Goal: Task Accomplishment & Management: Use online tool/utility

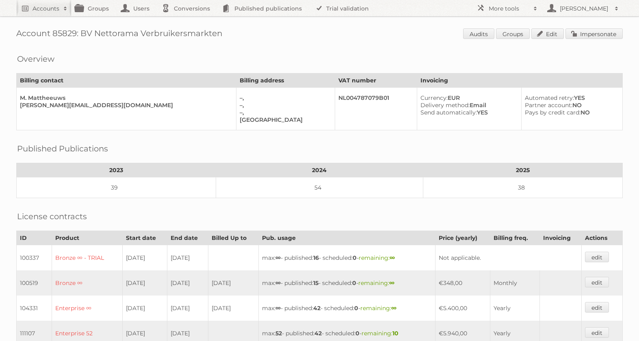
click at [50, 13] on link "Accounts" at bounding box center [43, 8] width 55 height 16
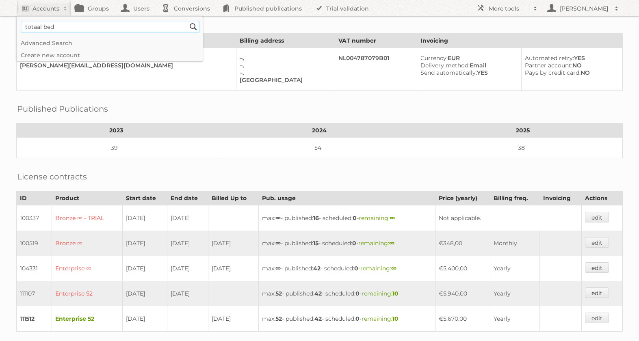
type input"] "totaal bed"
click at [187, 21] on input "Search" at bounding box center [193, 27] width 12 height 12
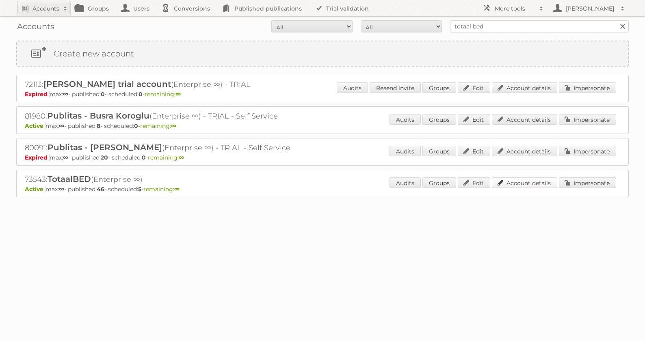
click at [513, 182] on link "Account details" at bounding box center [524, 183] width 65 height 11
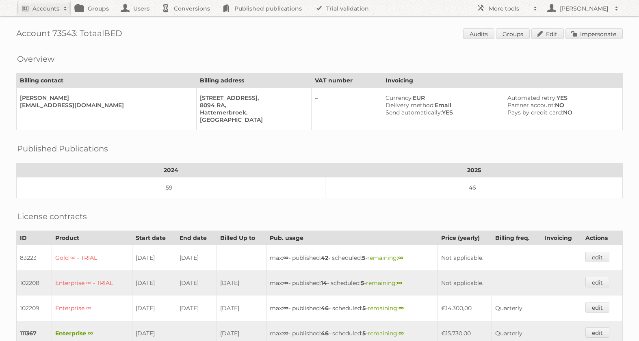
scroll to position [79, 0]
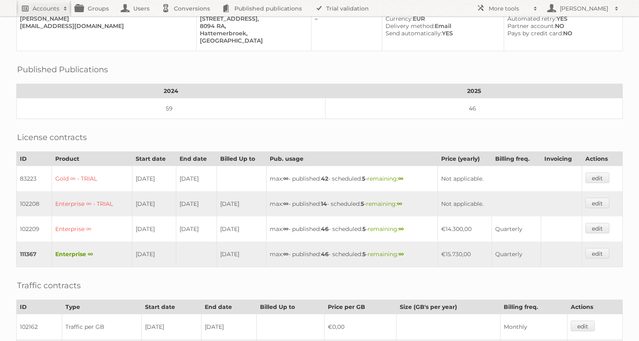
click at [42, 0] on link "Accounts" at bounding box center [43, 8] width 55 height 16
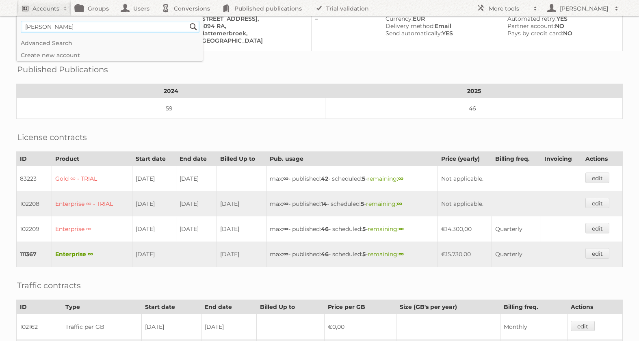
type input"] "albert heijn"
click at [187, 21] on input "Search" at bounding box center [193, 27] width 12 height 12
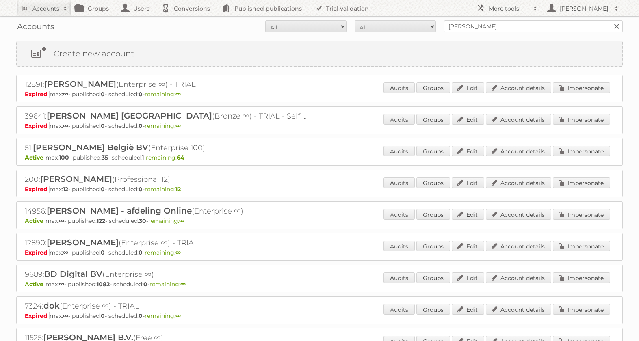
click at [516, 208] on div "14956: [PERSON_NAME] - afdeling Online (Enterprise ∞) Active max: ∞ - published…" at bounding box center [319, 215] width 606 height 28
click at [517, 212] on link "Account details" at bounding box center [518, 214] width 65 height 11
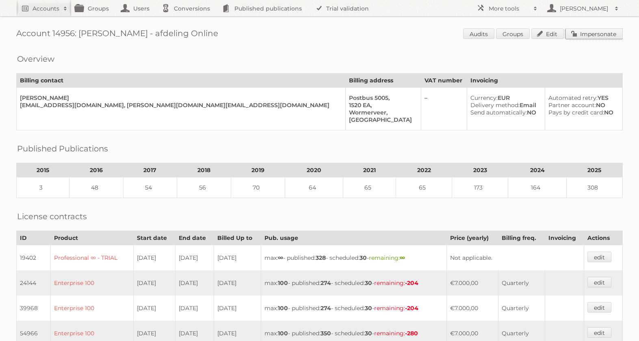
drag, startPoint x: 592, startPoint y: 31, endPoint x: 578, endPoint y: 31, distance: 13.4
click at [592, 31] on link "Impersonate" at bounding box center [593, 33] width 57 height 11
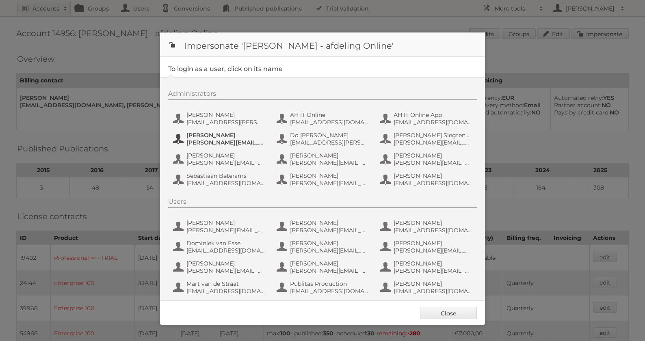
click at [238, 141] on span "andrei.nemelouski@ah.nl" at bounding box center [225, 142] width 79 height 7
